Goal: Navigation & Orientation: Find specific page/section

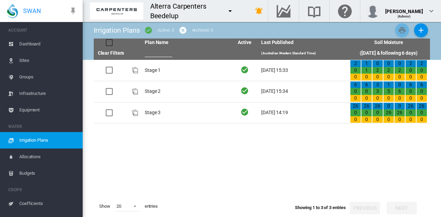
click at [223, 18] on button "button" at bounding box center [230, 11] width 14 height 14
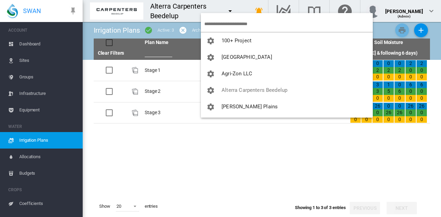
click at [216, 18] on body "SWAN ACCOUNT Dashboard Sites Groups Infrastructure Equipment WATER" at bounding box center [220, 108] width 441 height 217
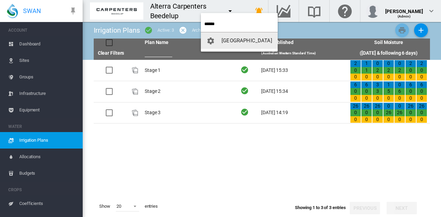
type input "******"
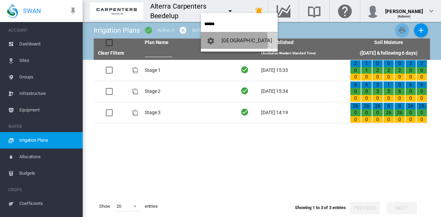
click at [227, 42] on span "[GEOGRAPHIC_DATA]" at bounding box center [247, 41] width 51 height 6
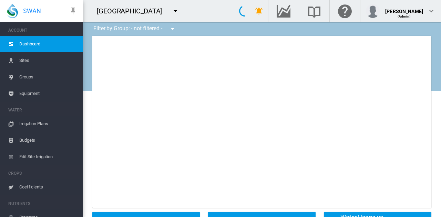
type input "**********"
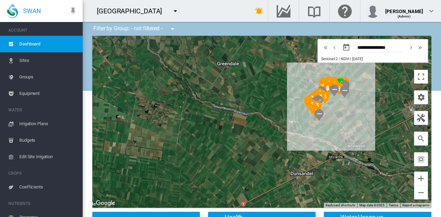
click at [59, 56] on span "Sites" at bounding box center [48, 60] width 58 height 17
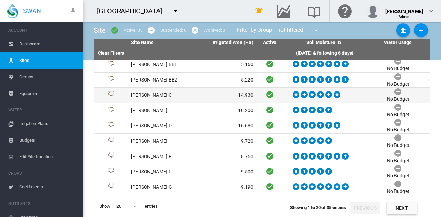
scroll to position [80, 0]
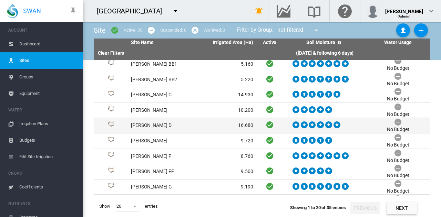
click at [175, 124] on td "[PERSON_NAME] D" at bounding box center [160, 125] width 64 height 15
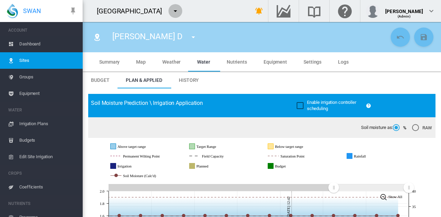
click at [171, 12] on md-icon "icon-menu-down" at bounding box center [175, 11] width 8 height 8
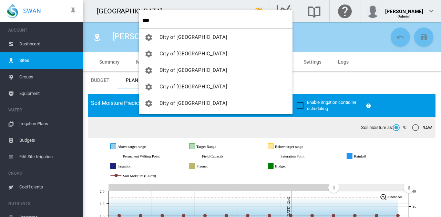
type input "****"
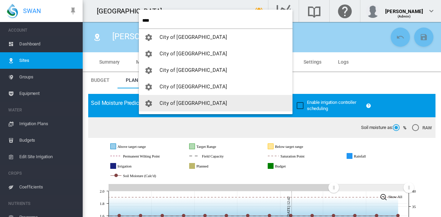
click button "City of [GEOGRAPHIC_DATA]" at bounding box center [216, 103] width 154 height 17
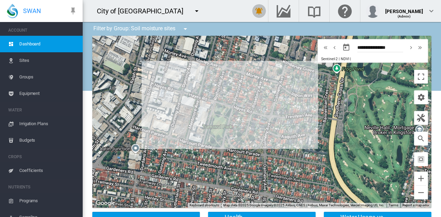
click at [255, 11] on md-icon "icon-bell-ring" at bounding box center [259, 11] width 8 height 8
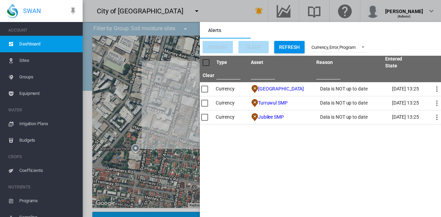
click at [59, 62] on span "Sites" at bounding box center [48, 60] width 58 height 17
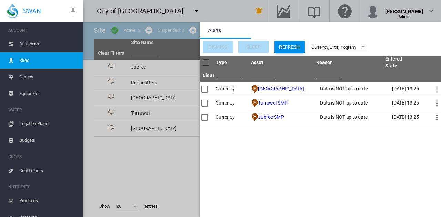
click at [140, 66] on md-backdrop at bounding box center [262, 108] width 358 height 217
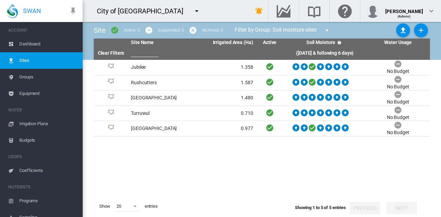
click at [30, 92] on span "Equipment" at bounding box center [48, 93] width 58 height 17
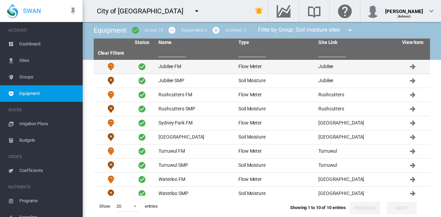
click at [179, 67] on td "Jubilee FM" at bounding box center [196, 67] width 80 height 14
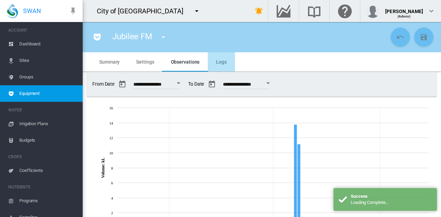
click at [220, 62] on span "Logs" at bounding box center [221, 62] width 11 height 6
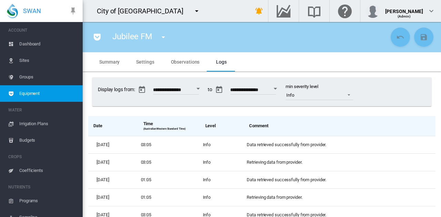
click at [48, 55] on span "Sites" at bounding box center [48, 60] width 58 height 17
